Goal: Find specific page/section: Find specific page/section

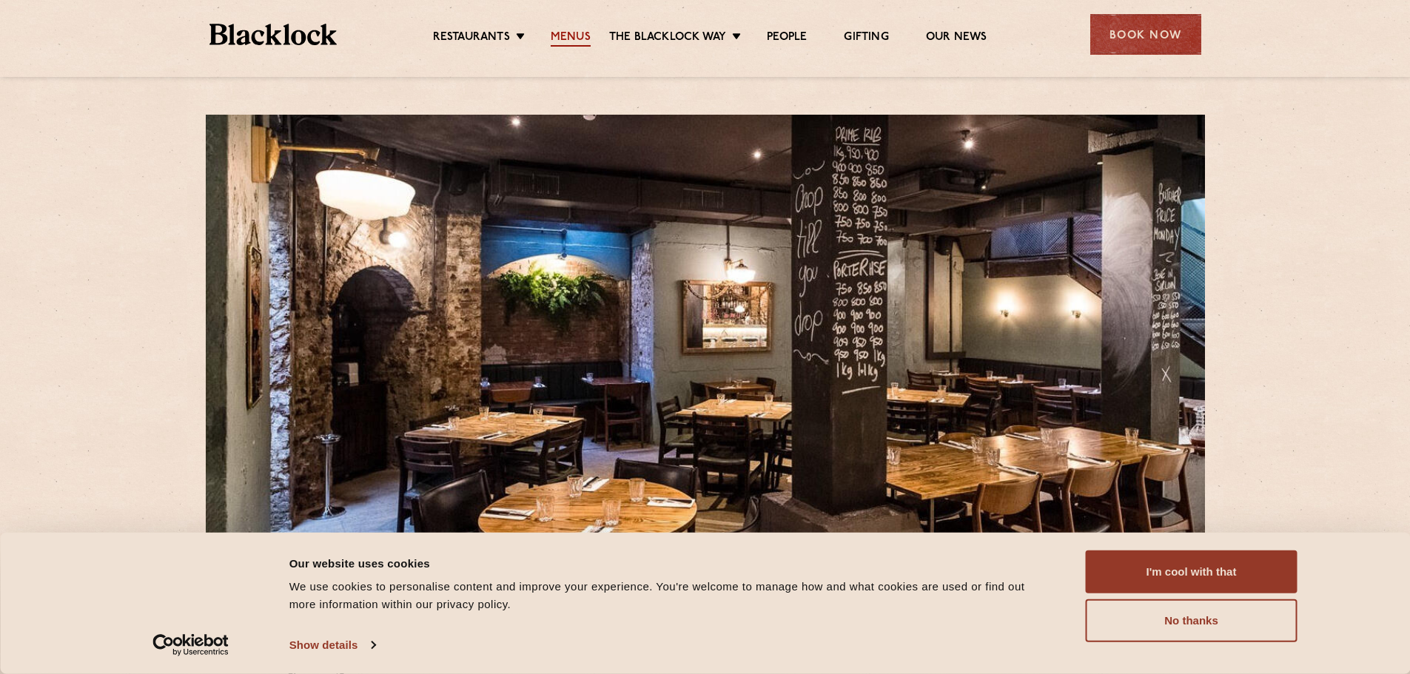
click at [587, 36] on link "Menus" at bounding box center [571, 38] width 40 height 16
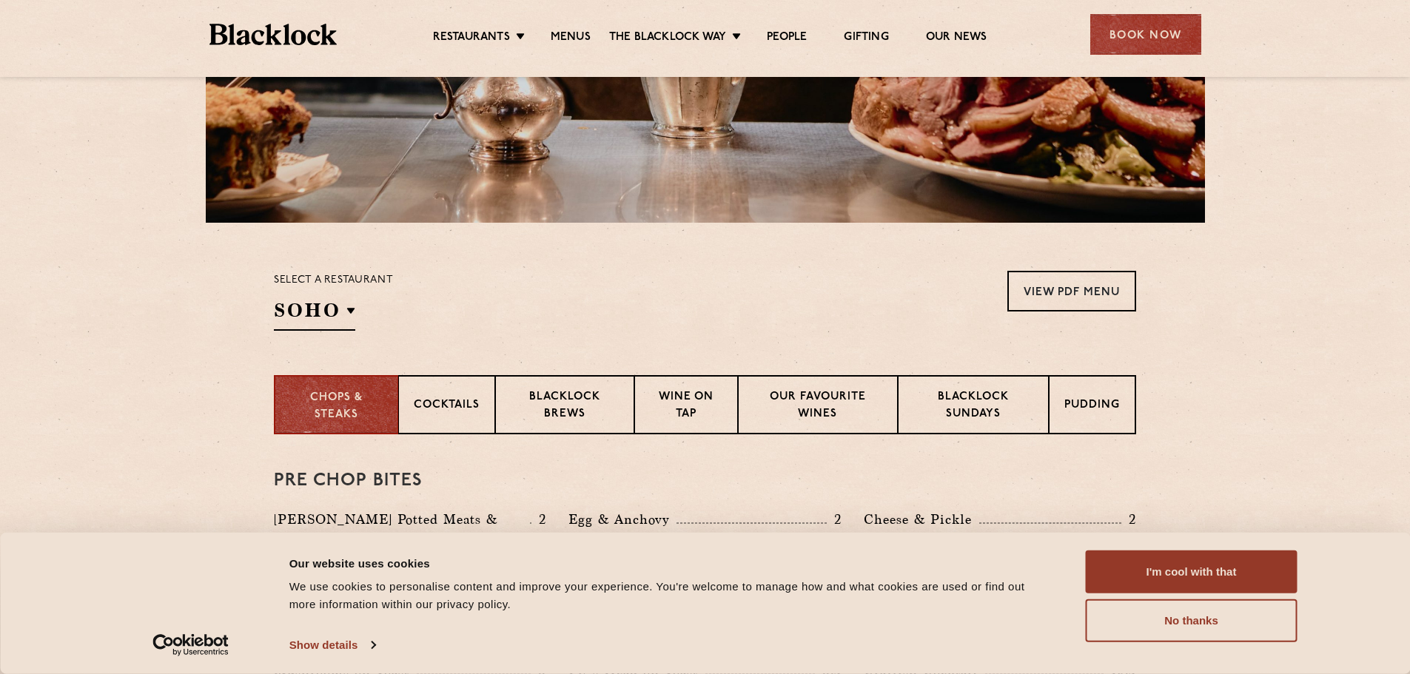
scroll to position [297, 0]
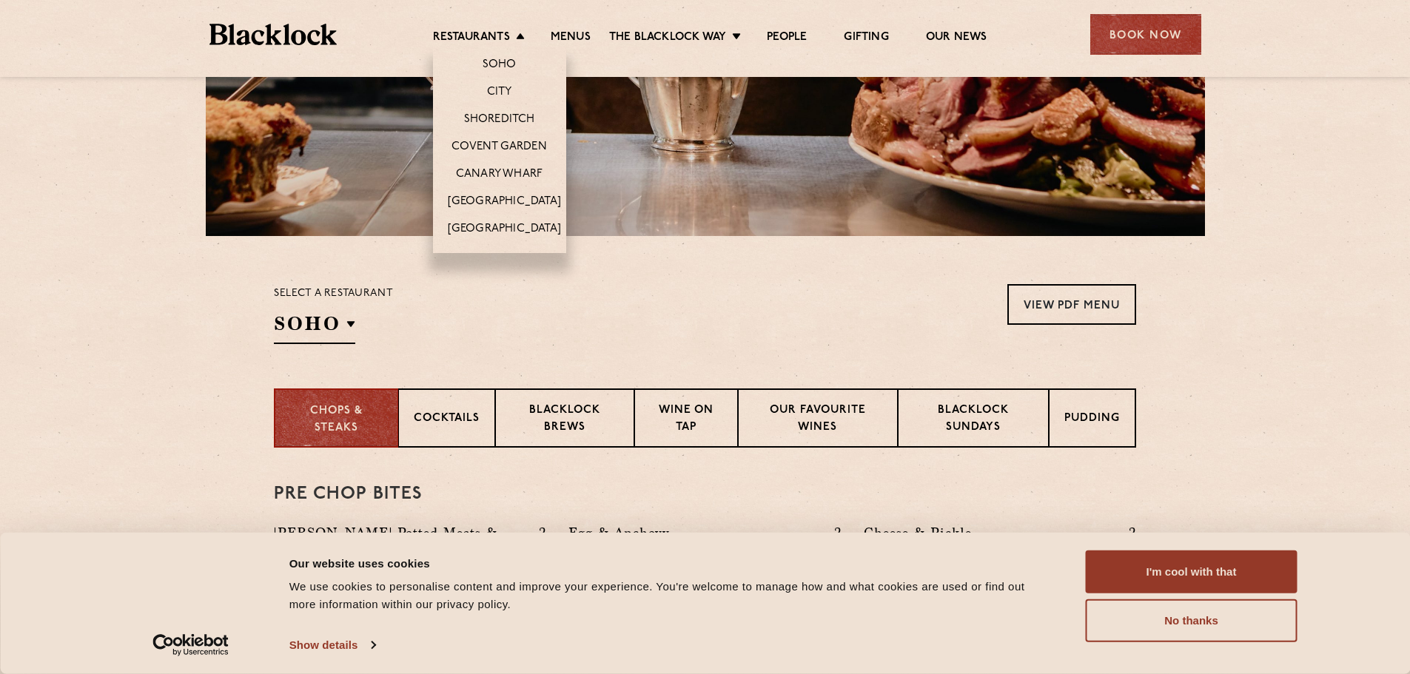
click at [516, 35] on li "Restaurants [GEOGRAPHIC_DATA] [GEOGRAPHIC_DATA] [GEOGRAPHIC_DATA] [GEOGRAPHIC_D…" at bounding box center [482, 38] width 99 height 16
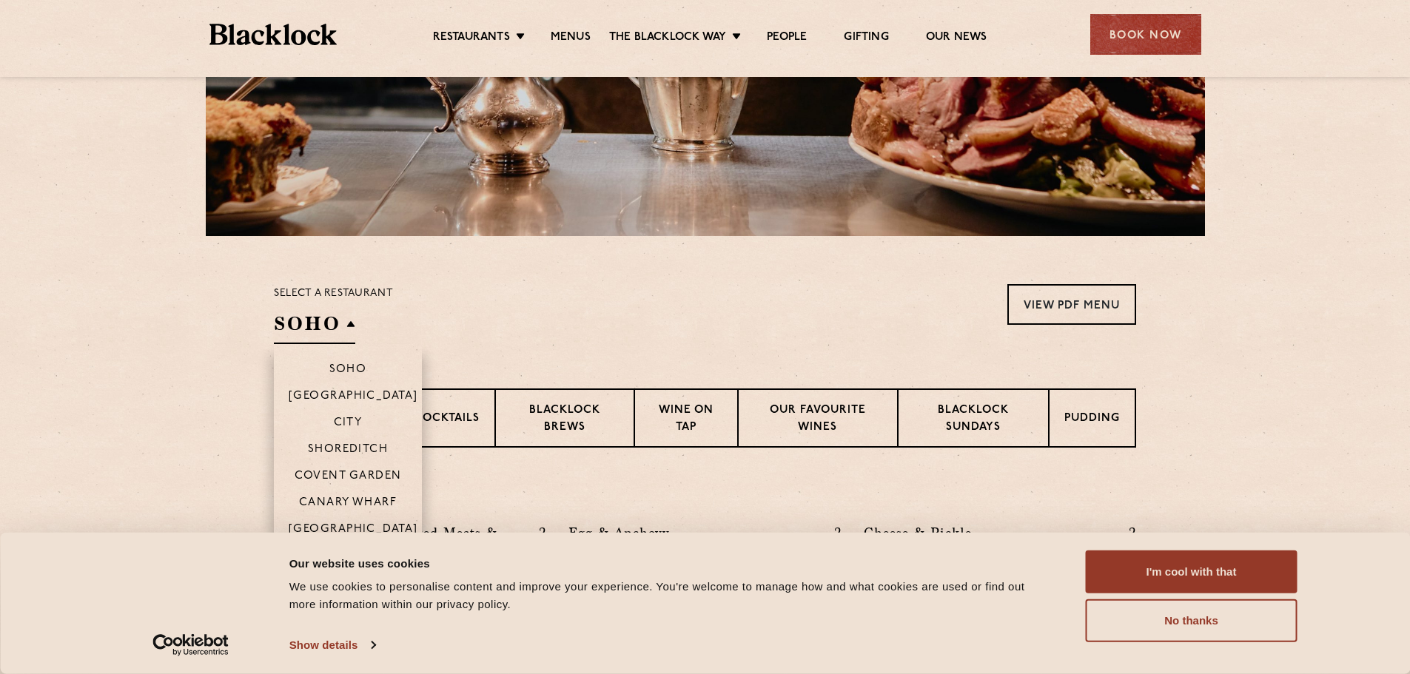
click at [347, 324] on h2 "SOHO" at bounding box center [314, 327] width 81 height 33
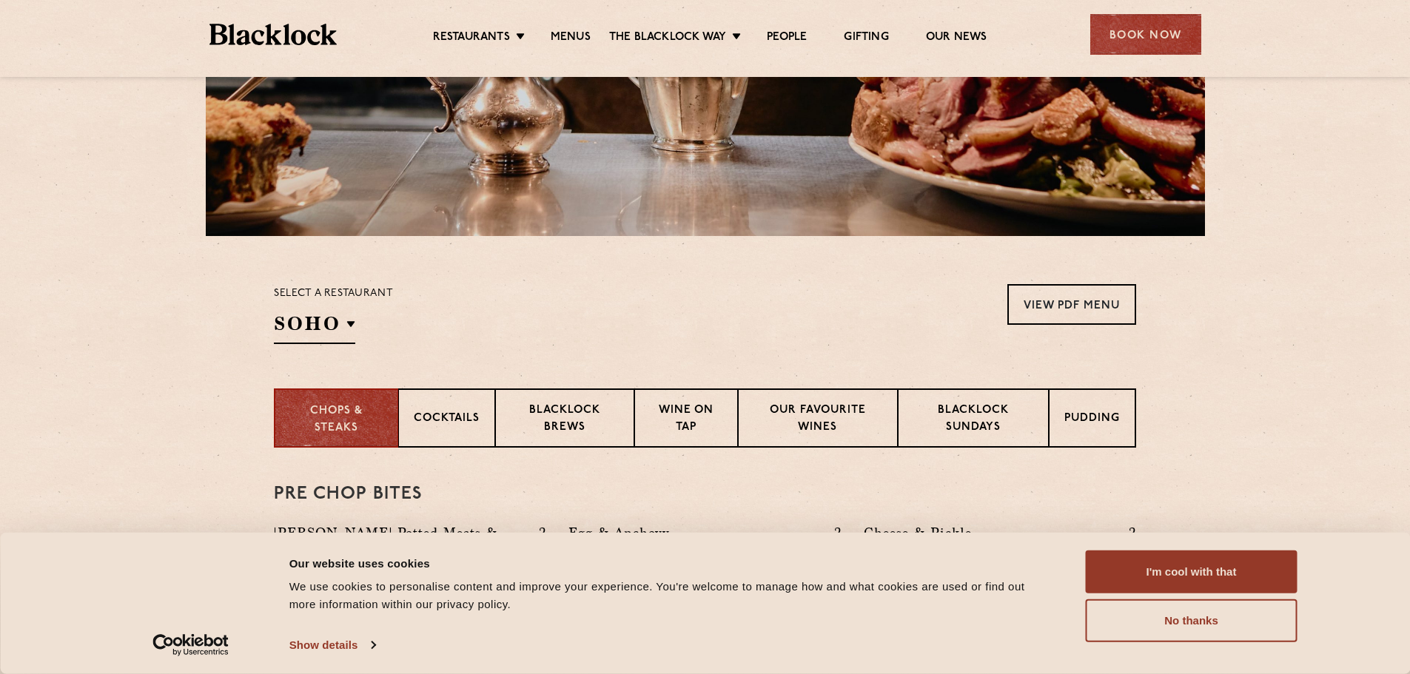
click at [1224, 310] on section "Select a restaurant [GEOGRAPHIC_DATA] [GEOGRAPHIC_DATA] [GEOGRAPHIC_DATA] [GEOG…" at bounding box center [705, 312] width 1410 height 152
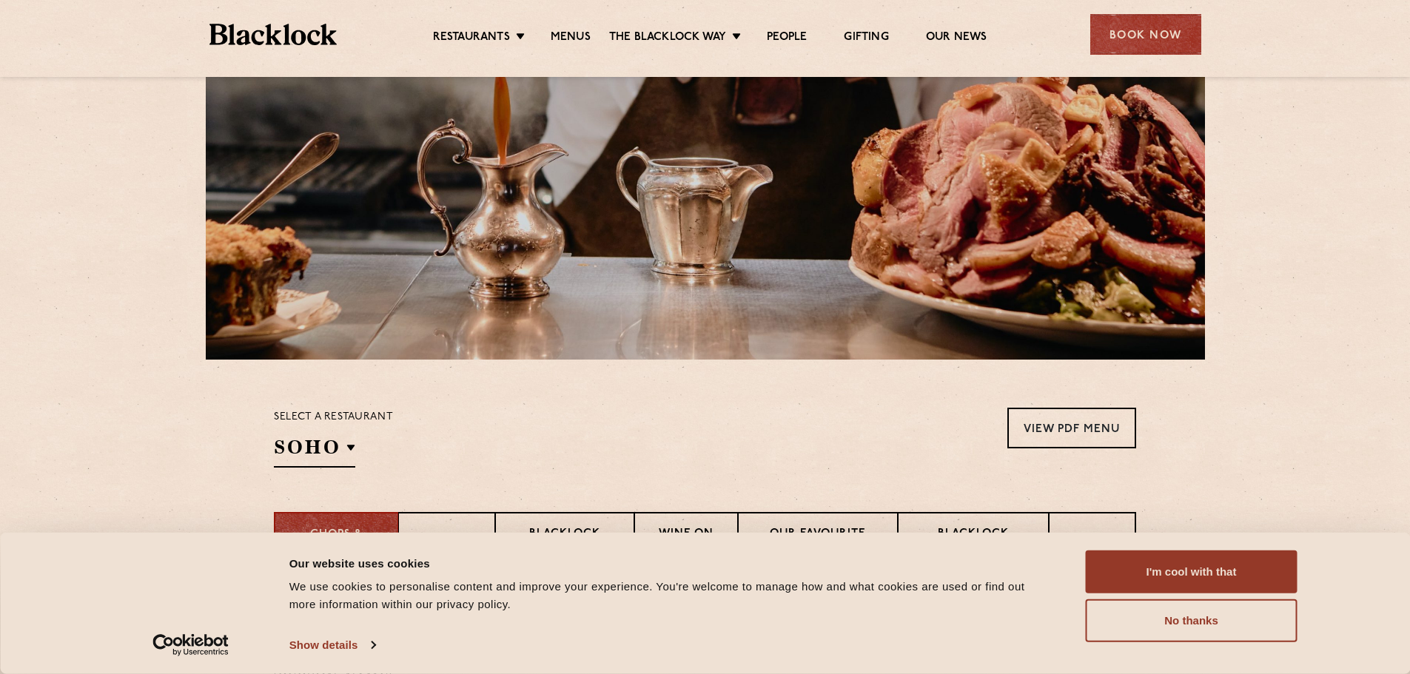
scroll to position [0, 0]
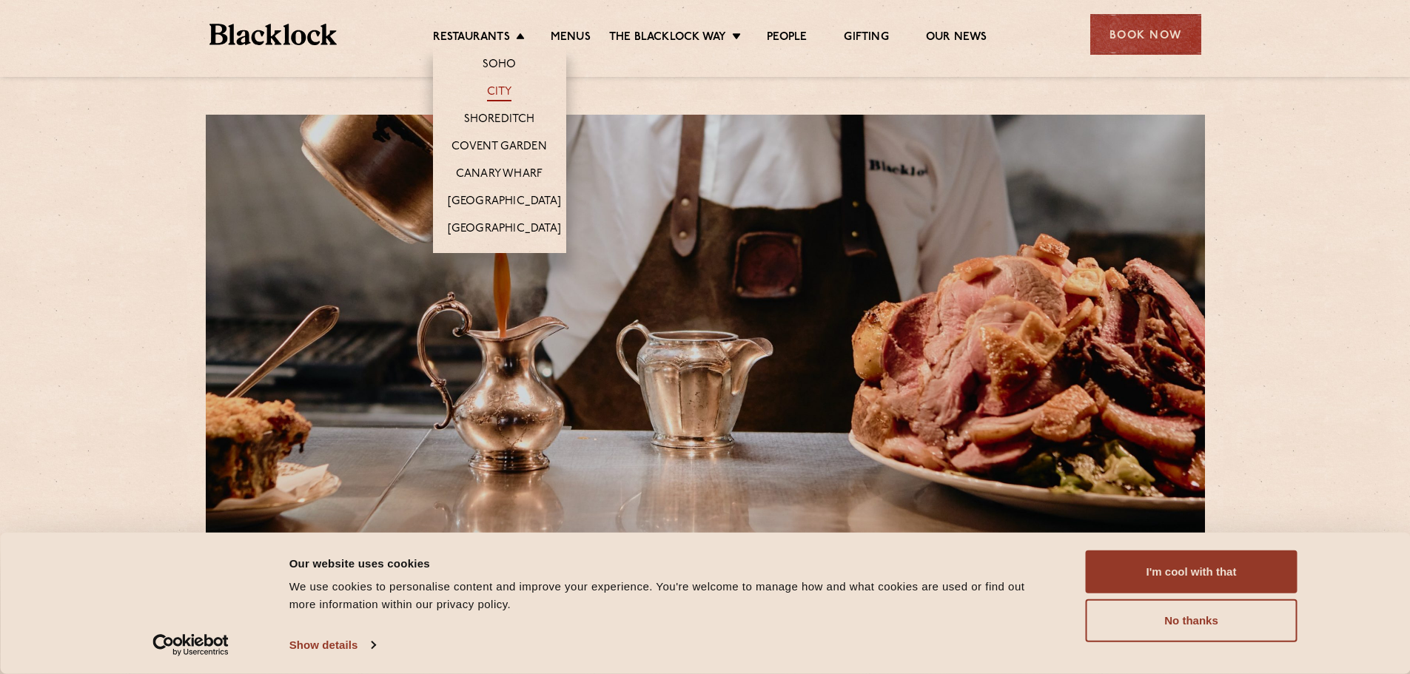
click at [493, 88] on link "City" at bounding box center [499, 93] width 25 height 16
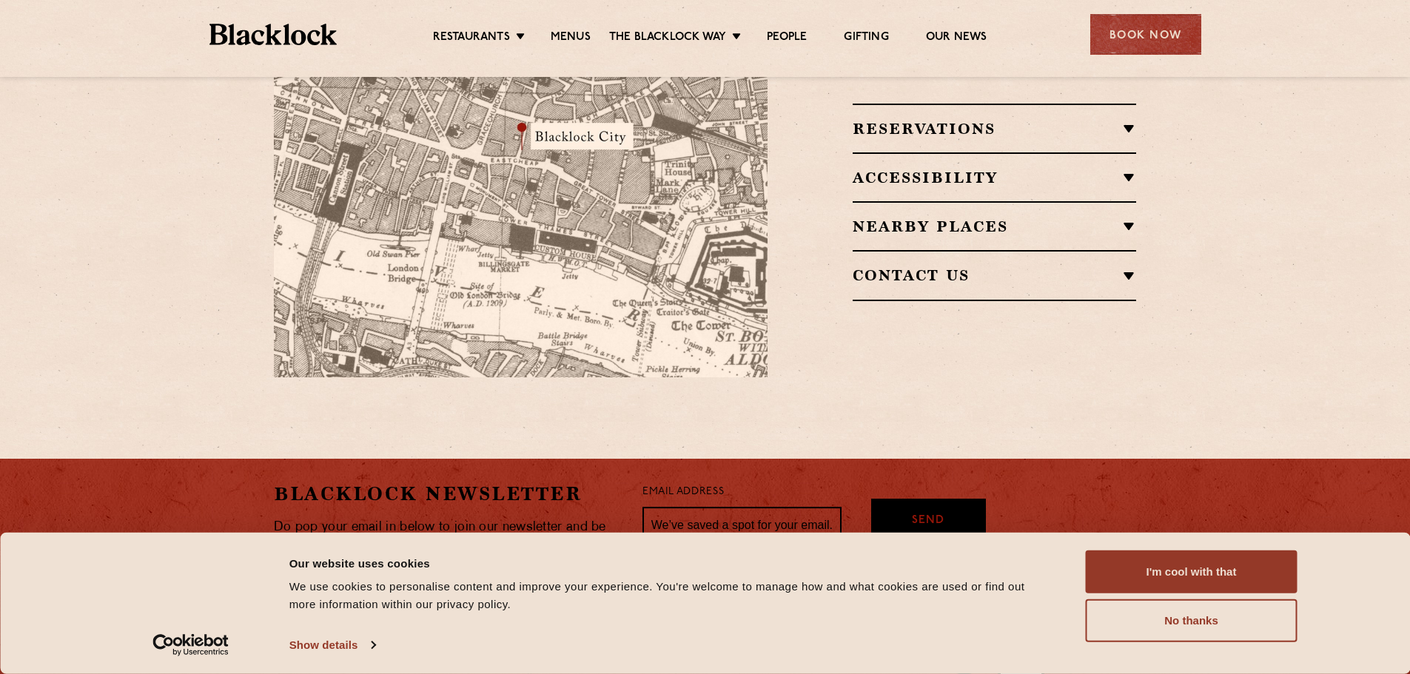
scroll to position [1127, 0]
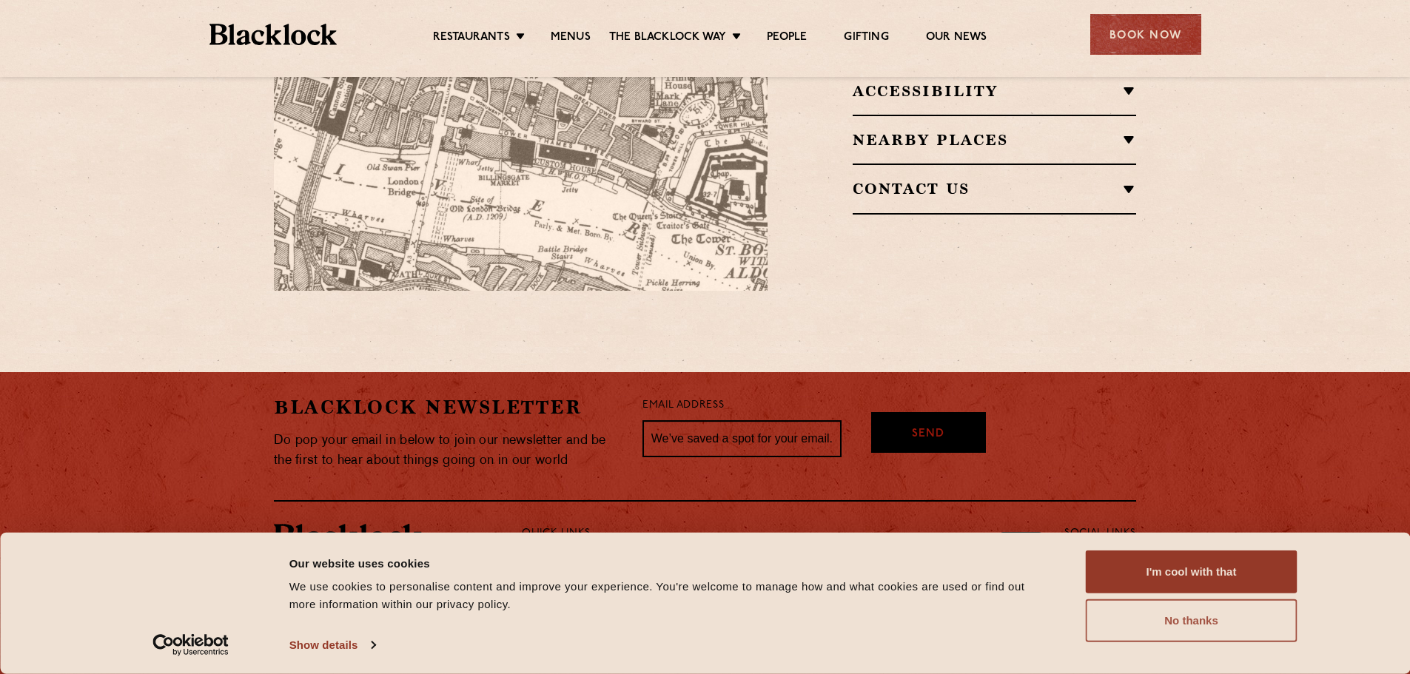
click at [1198, 624] on button "No thanks" at bounding box center [1192, 621] width 212 height 43
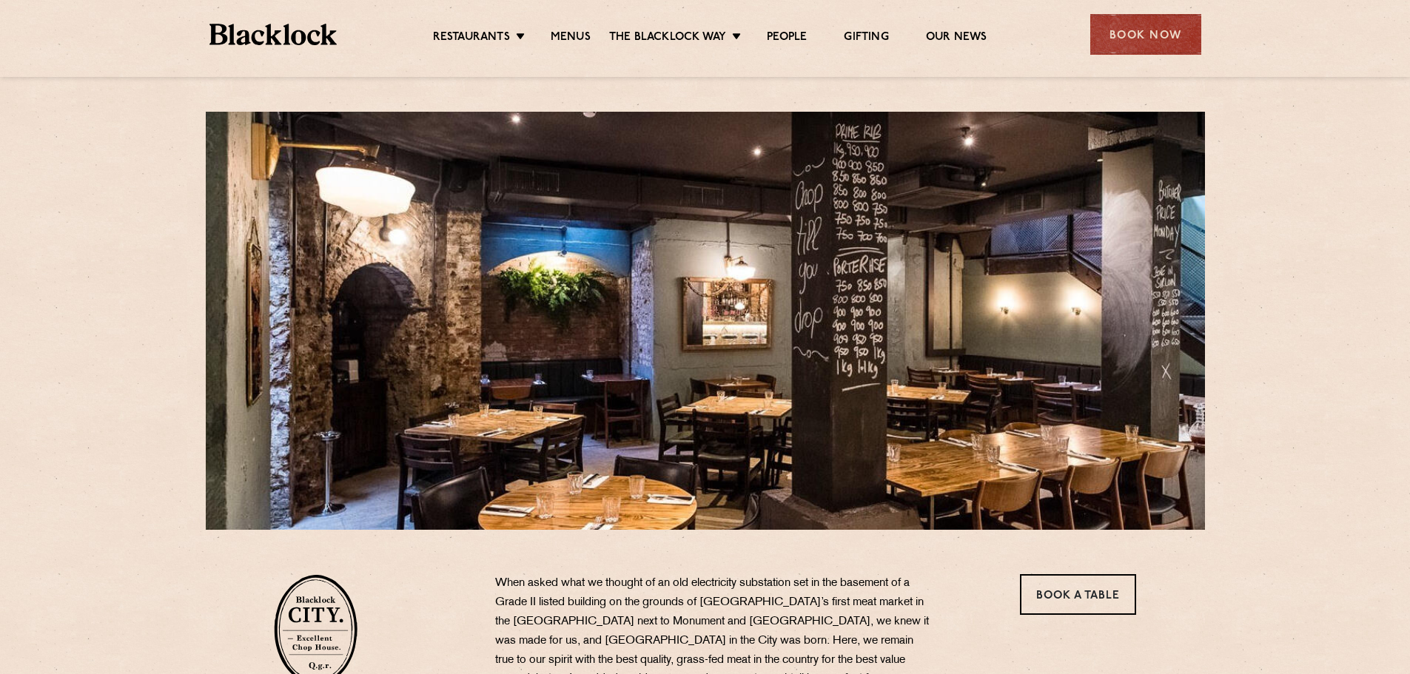
scroll to position [0, 0]
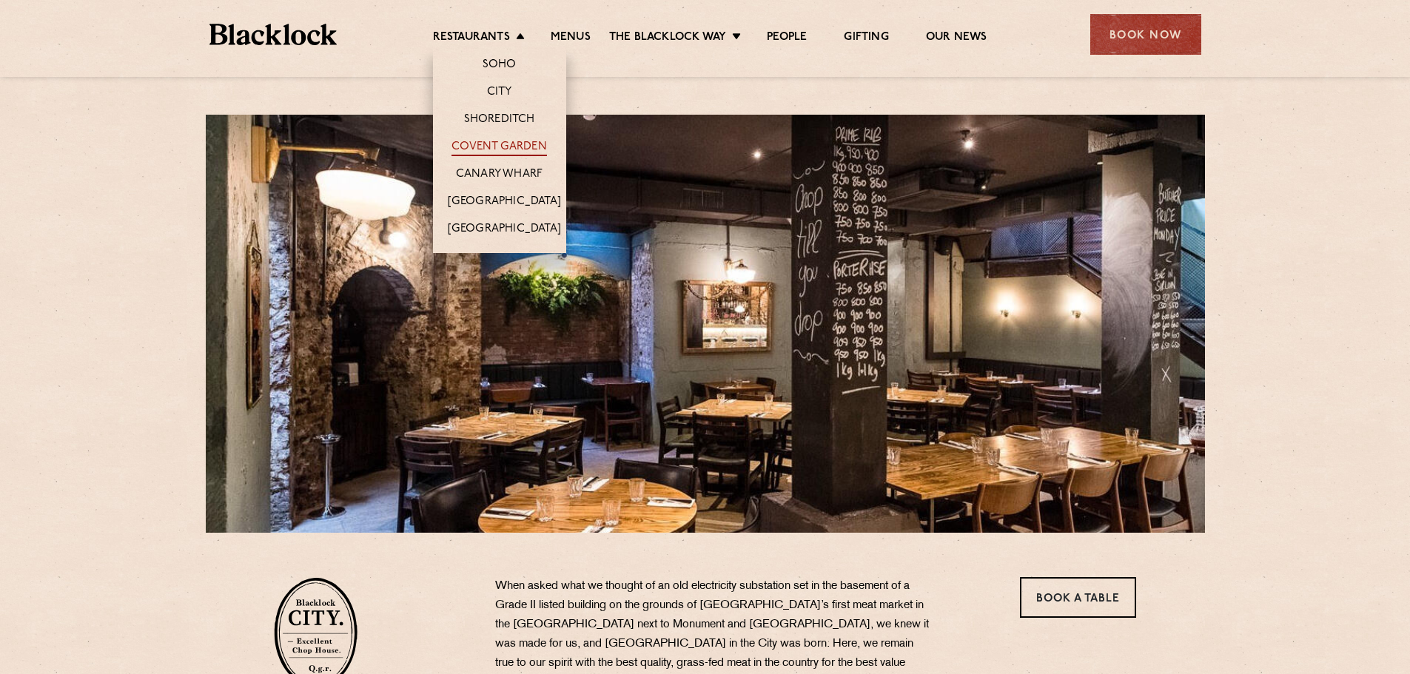
click at [502, 147] on link "Covent Garden" at bounding box center [499, 148] width 95 height 16
